Goal: Transaction & Acquisition: Purchase product/service

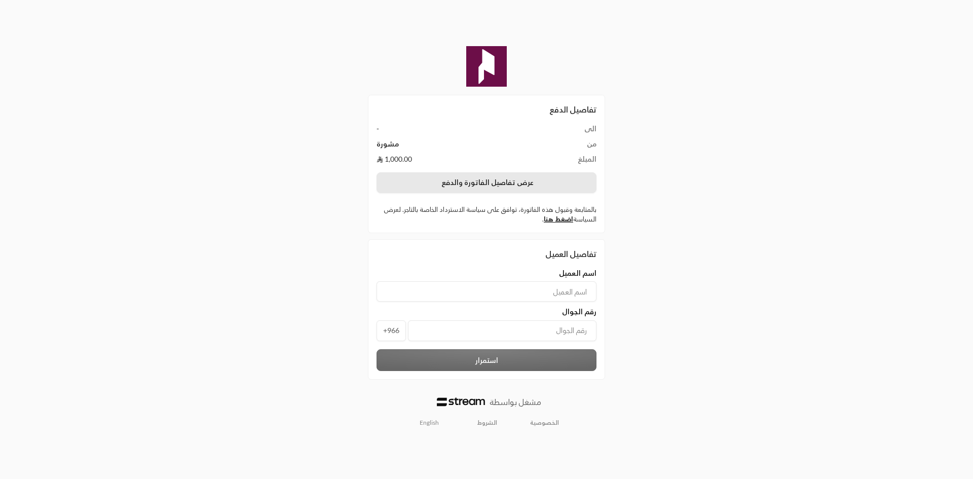
click at [537, 177] on button "عرض تفاصيل الفاتورة والدفع" at bounding box center [486, 182] width 220 height 21
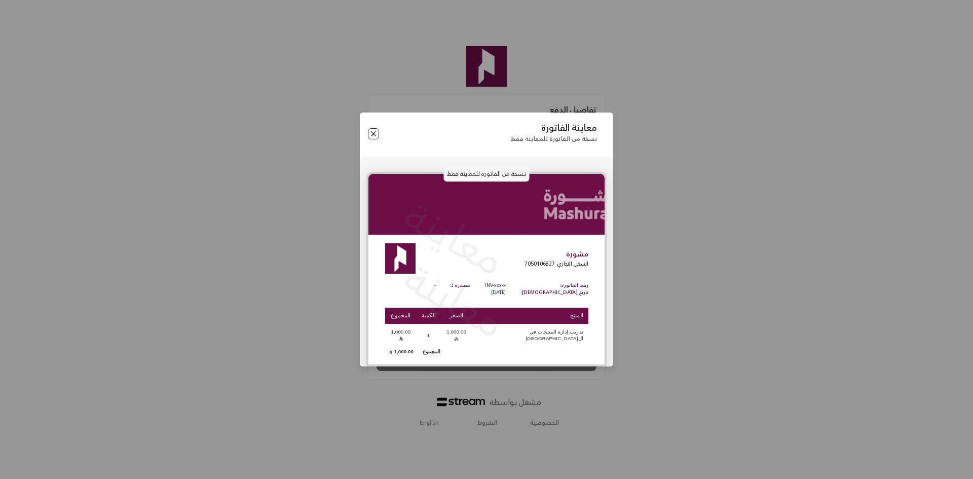
click at [369, 137] on button "Close" at bounding box center [373, 133] width 11 height 11
